Goal: Task Accomplishment & Management: Use online tool/utility

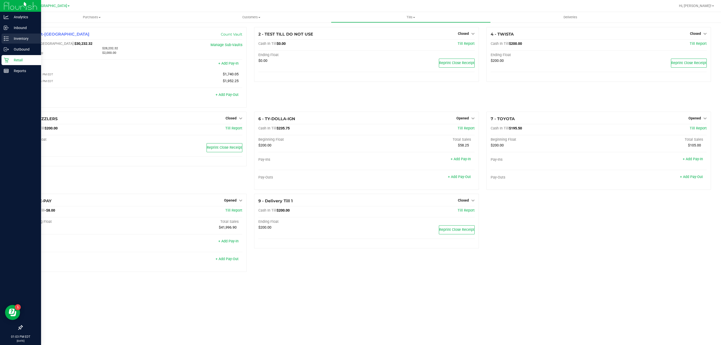
click at [24, 40] on p "Inventory" at bounding box center [24, 39] width 30 height 6
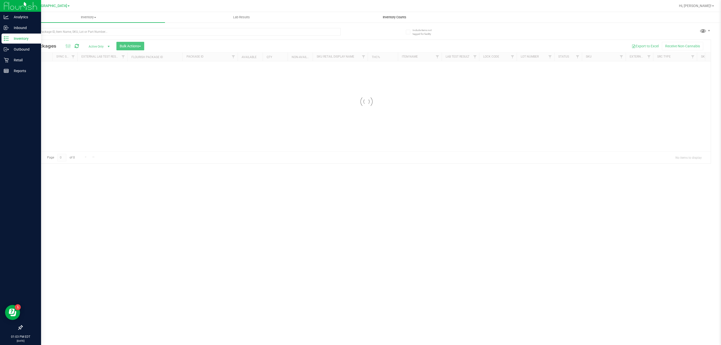
click at [389, 18] on span "Inventory Counts" at bounding box center [394, 17] width 37 height 5
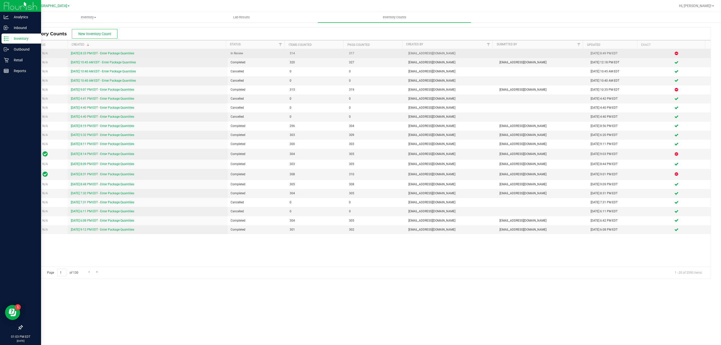
click at [113, 51] on div "[DATE] 8:33 PM EDT - Enter Package Quantities" at bounding box center [147, 53] width 153 height 5
click at [112, 51] on td "[DATE] 8:33 PM EDT - Enter Package Quantities" at bounding box center [147, 53] width 159 height 9
click at [87, 54] on link "[DATE] 8:33 PM EDT - Enter Package Quantities" at bounding box center [102, 54] width 63 height 4
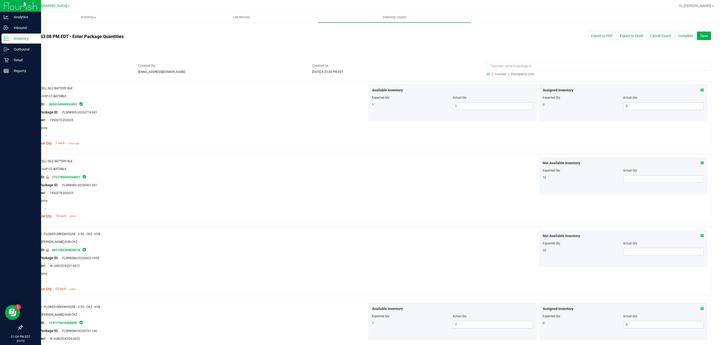
click at [523, 74] on span "Discrepancy only" at bounding box center [522, 74] width 23 height 4
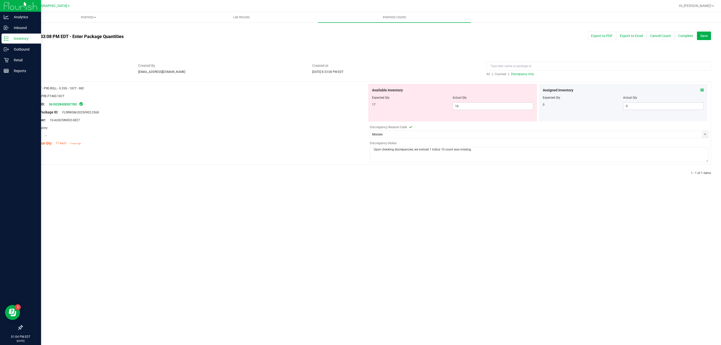
click at [484, 147] on textarea "Upon checking discrepancies, we noticed 1 indica 10 count was missing." at bounding box center [539, 154] width 339 height 15
click at [678, 36] on button "Complete" at bounding box center [685, 36] width 21 height 9
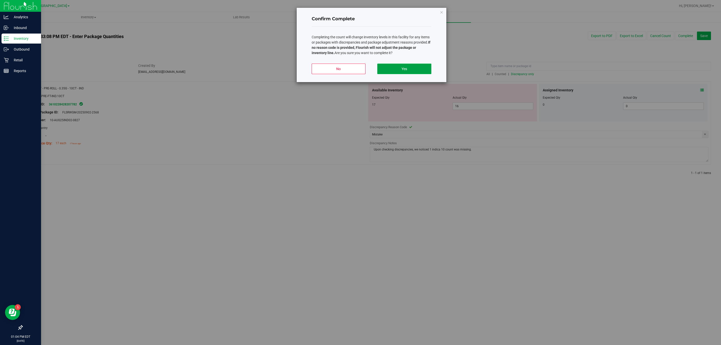
click at [401, 66] on button "Yes" at bounding box center [404, 69] width 54 height 11
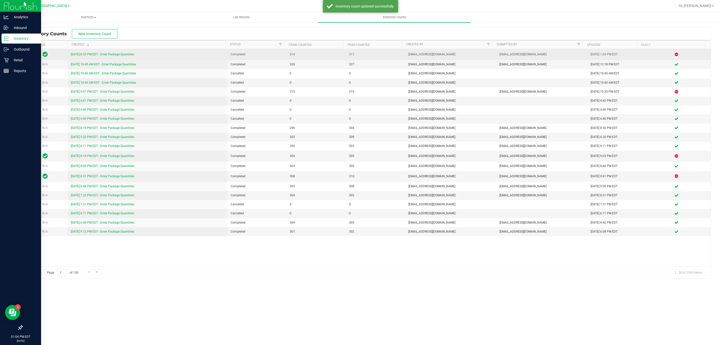
click at [86, 54] on link "[DATE] 8:33 PM EDT - Enter Package Quantities" at bounding box center [102, 55] width 63 height 4
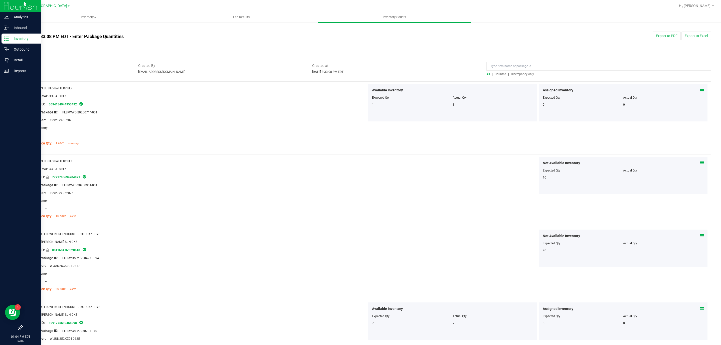
click at [524, 73] on span "Discrepancy only" at bounding box center [522, 74] width 23 height 4
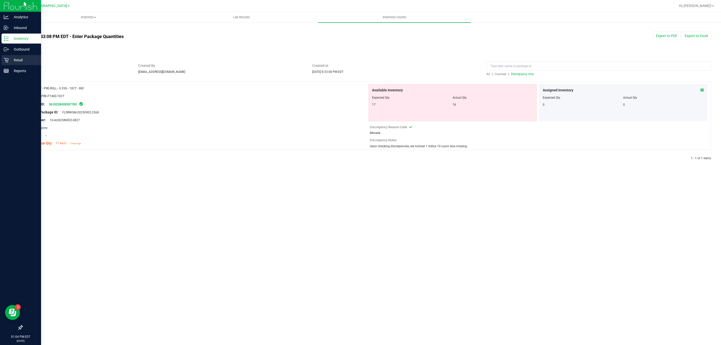
click at [13, 58] on p "Retail" at bounding box center [24, 60] width 30 height 6
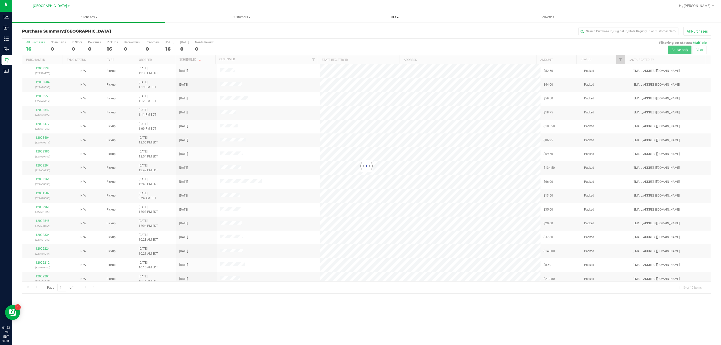
click at [392, 14] on uib-tab-heading "Tills Manage tills Reconcile e-payments" at bounding box center [394, 17] width 152 height 10
click at [330, 30] on span "Manage tills" at bounding box center [335, 30] width 34 height 4
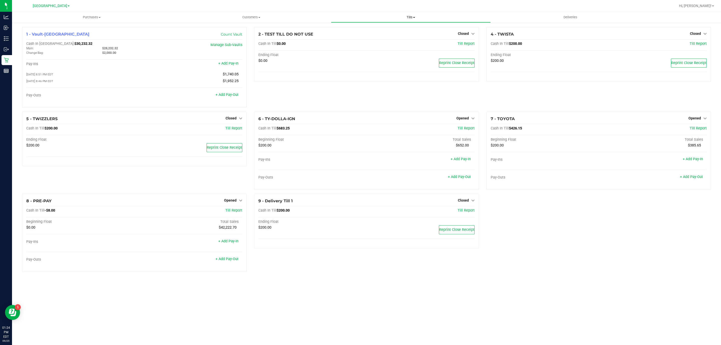
click at [410, 16] on span "Tills" at bounding box center [410, 17] width 159 height 5
click at [230, 95] on link "+ Add Pay-Out" at bounding box center [227, 95] width 23 height 4
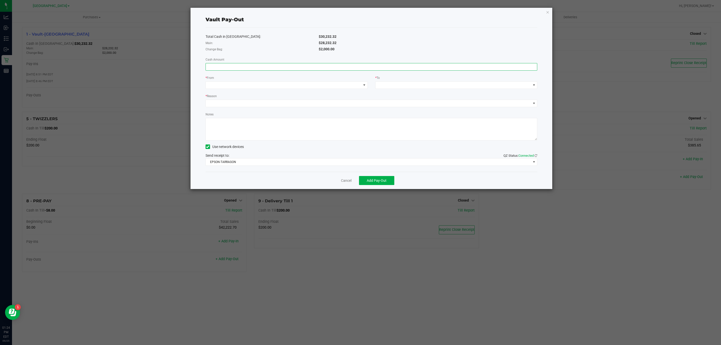
click at [229, 65] on input at bounding box center [371, 66] width 331 height 7
type input "$28,232.32"
click at [237, 85] on span at bounding box center [283, 85] width 155 height 7
click at [233, 108] on span "(Vault-[GEOGRAPHIC_DATA])" at bounding box center [252, 108] width 46 height 4
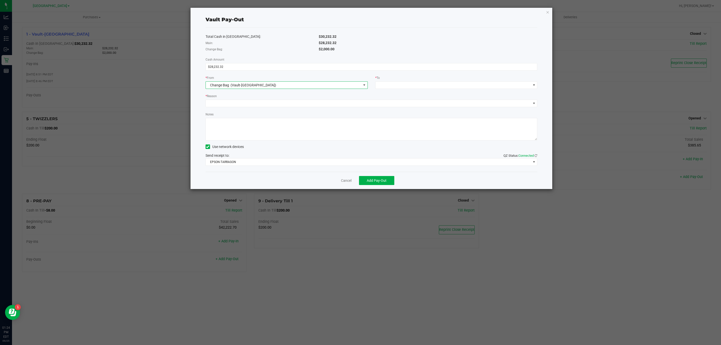
click at [219, 85] on span "Change Bag" at bounding box center [219, 85] width 19 height 4
click at [221, 119] on span "(Vault-[GEOGRAPHIC_DATA])" at bounding box center [241, 118] width 46 height 4
click at [391, 89] on span at bounding box center [452, 85] width 155 height 7
click at [394, 130] on span "Empyreal Transfer" at bounding box center [392, 128] width 28 height 4
click at [255, 104] on span at bounding box center [368, 103] width 325 height 7
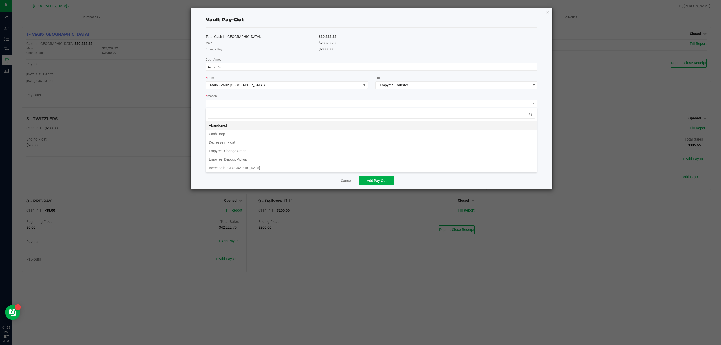
scroll to position [8, 331]
click at [228, 161] on li "Empyreal Deposit Pickup" at bounding box center [371, 159] width 331 height 9
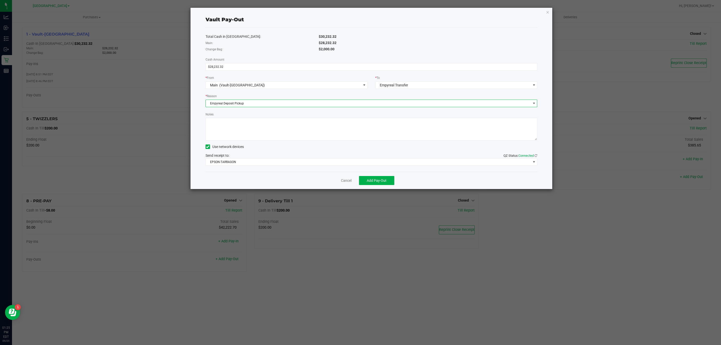
click at [220, 125] on textarea "Notes" at bounding box center [372, 129] width 332 height 23
click at [212, 128] on textarea "Notes" at bounding box center [372, 129] width 332 height 23
click at [216, 126] on textarea "Notes" at bounding box center [372, 129] width 332 height 23
click at [211, 123] on textarea "Notes" at bounding box center [372, 129] width 332 height 23
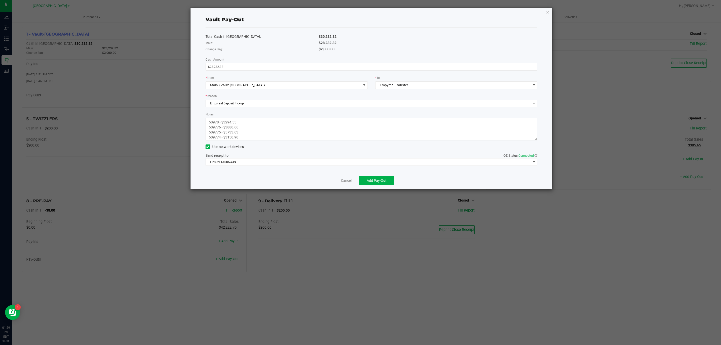
click at [215, 123] on textarea "Notes" at bounding box center [372, 129] width 332 height 23
click at [213, 125] on textarea "Notes" at bounding box center [372, 129] width 332 height 23
click at [216, 126] on textarea "Notes" at bounding box center [372, 129] width 332 height 23
click at [212, 135] on textarea "Notes" at bounding box center [372, 129] width 332 height 23
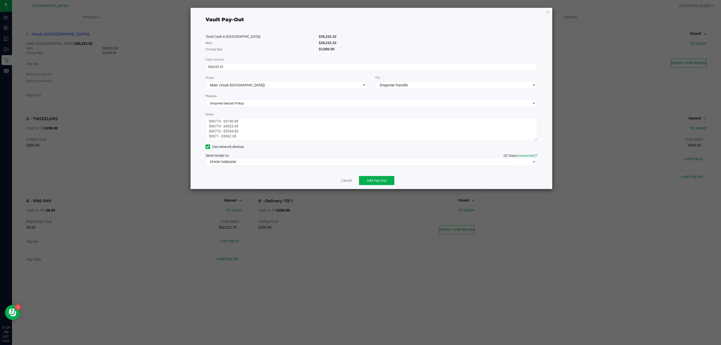
click at [216, 137] on textarea "Notes" at bounding box center [372, 129] width 332 height 23
type textarea "509778 - $3294.55 509776 - $3880.66 509775 - $5733.63 509774 - $3150.90 509773 …"
click at [369, 179] on span "Add Pay-Out" at bounding box center [377, 180] width 20 height 4
click at [340, 179] on link "Dismiss" at bounding box center [344, 180] width 12 height 5
